Goal: Information Seeking & Learning: Learn about a topic

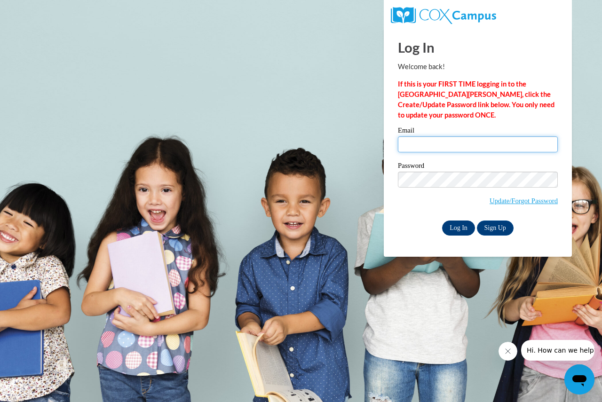
type input "cappsk@prescott.k12.wi.us"
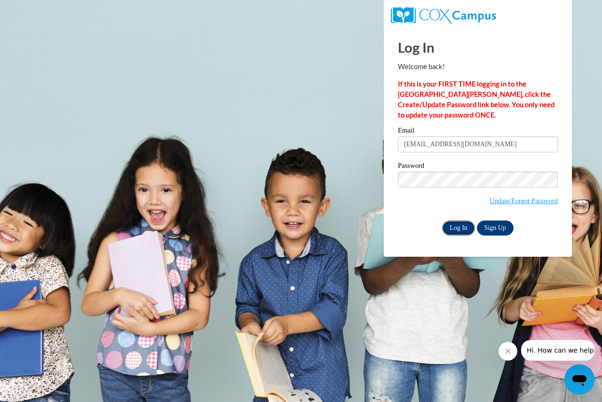
click at [456, 231] on input "Log In" at bounding box center [458, 228] width 33 height 15
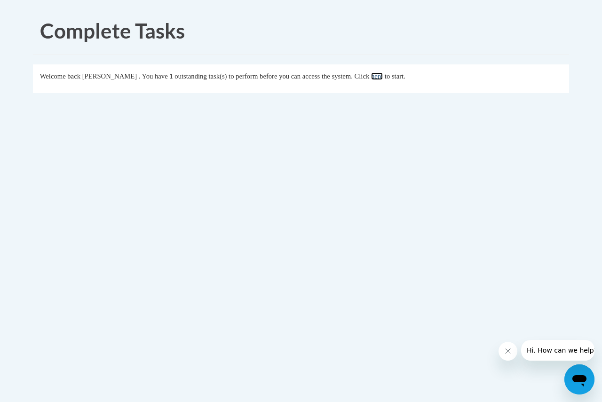
click at [383, 79] on link "here" at bounding box center [377, 76] width 12 height 8
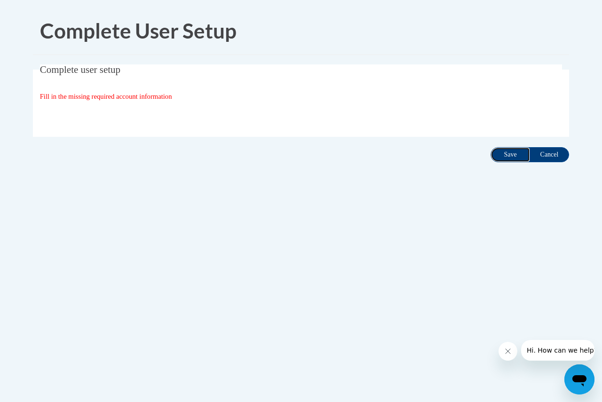
click at [502, 151] on input "Save" at bounding box center [511, 154] width 40 height 15
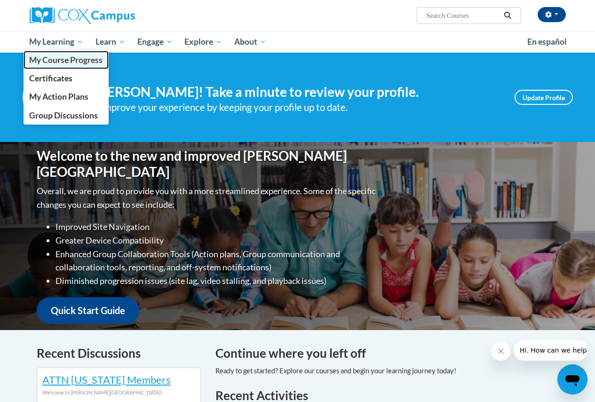
click at [71, 63] on span "My Course Progress" at bounding box center [65, 60] width 73 height 10
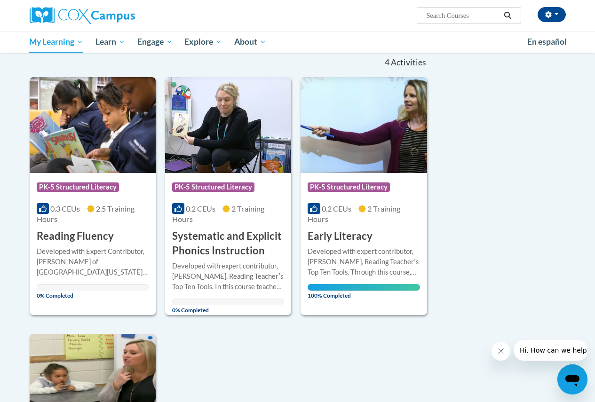
scroll to position [141, 0]
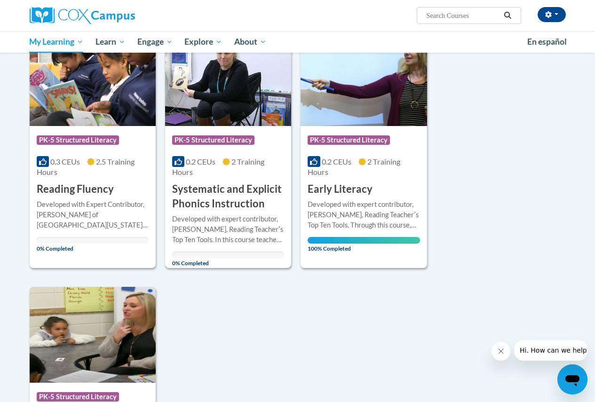
click at [236, 75] on img at bounding box center [228, 78] width 126 height 96
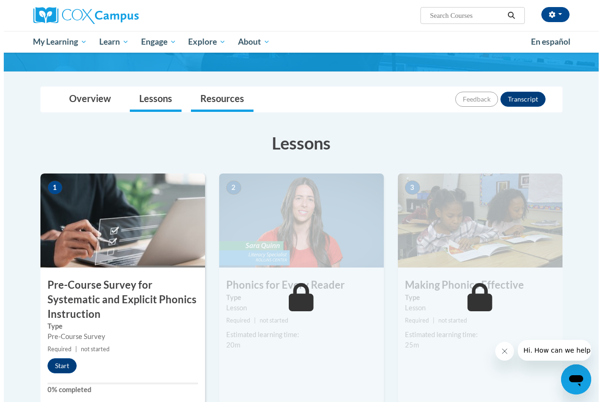
scroll to position [141, 0]
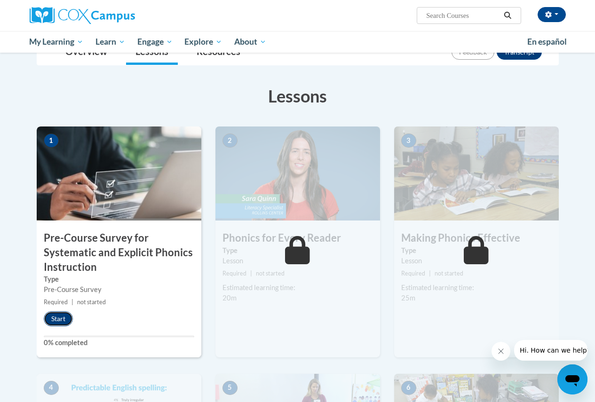
click at [51, 324] on button "Start" at bounding box center [58, 318] width 29 height 15
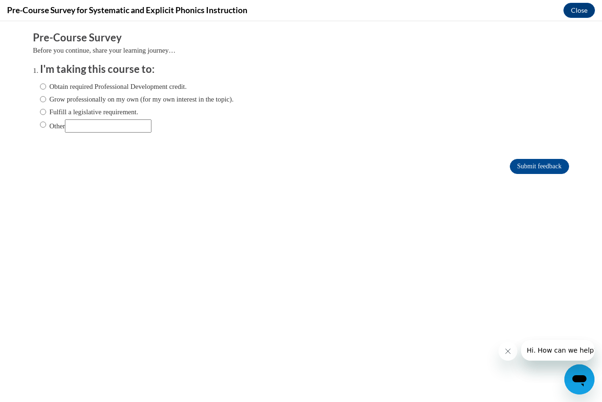
scroll to position [0, 0]
click at [40, 102] on input "Grow professionally on my own (for my own interest in the topic)." at bounding box center [43, 99] width 6 height 10
radio input "true"
click at [510, 165] on input "Submit feedback" at bounding box center [539, 166] width 59 height 15
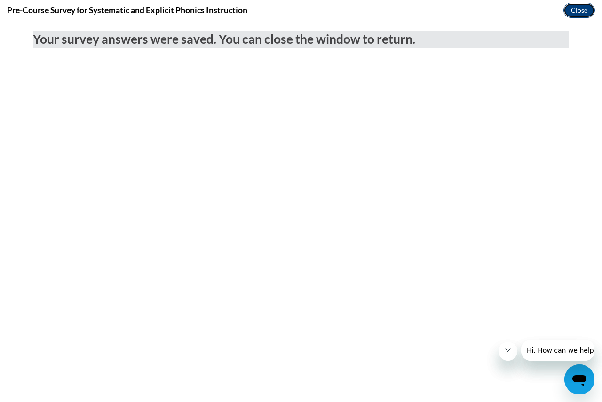
click at [566, 8] on button "Close" at bounding box center [579, 10] width 32 height 15
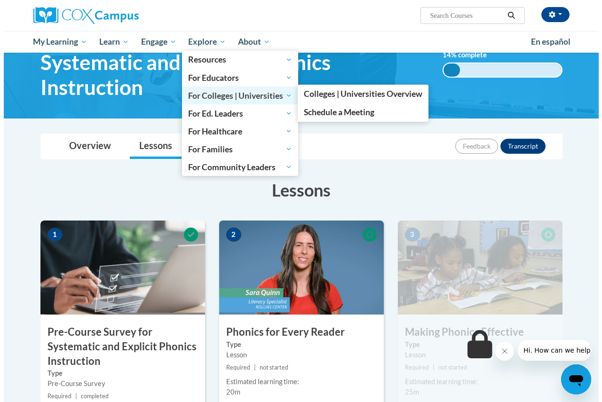
scroll to position [94, 0]
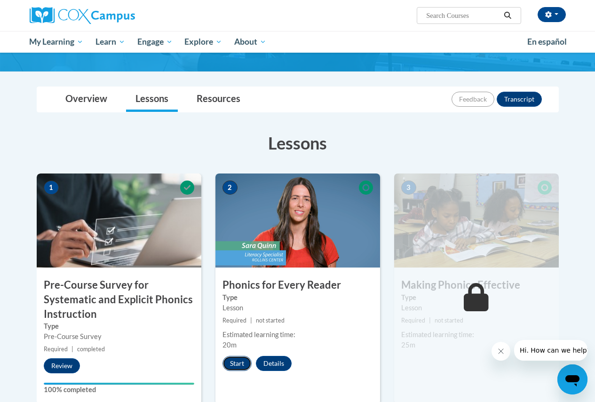
click at [233, 358] on button "Start" at bounding box center [236, 363] width 29 height 15
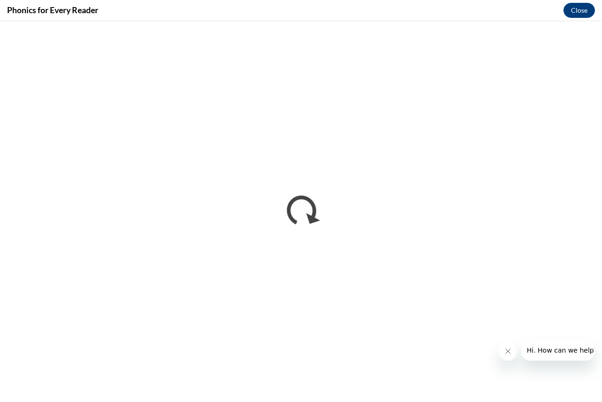
scroll to position [0, 0]
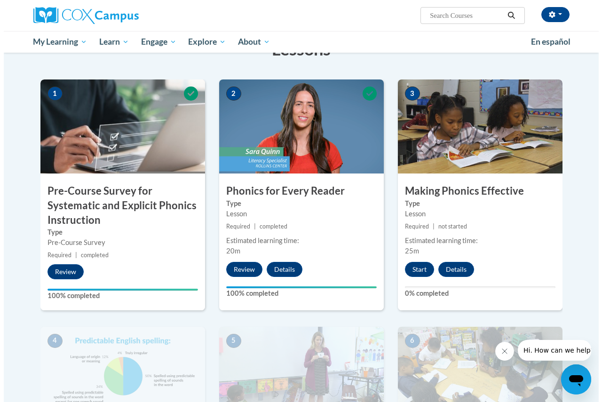
scroll to position [141, 0]
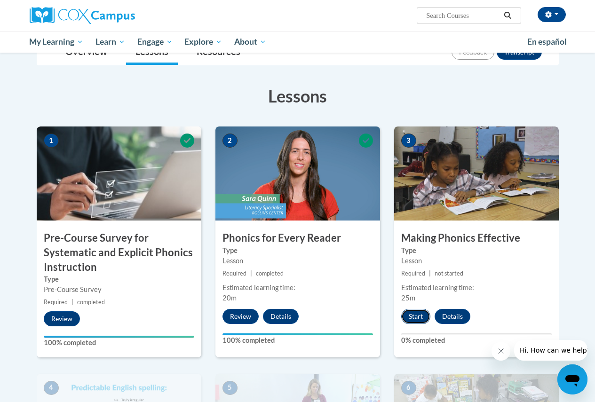
click at [423, 314] on button "Start" at bounding box center [415, 316] width 29 height 15
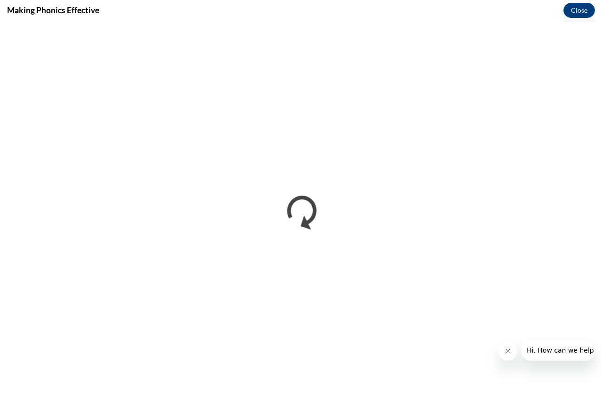
scroll to position [0, 0]
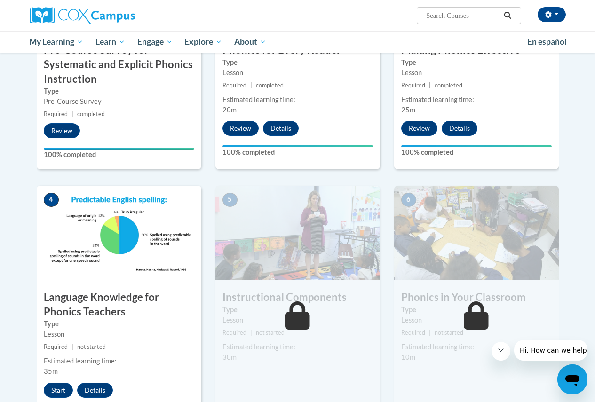
scroll to position [376, 0]
